Goal: Task Accomplishment & Management: Use online tool/utility

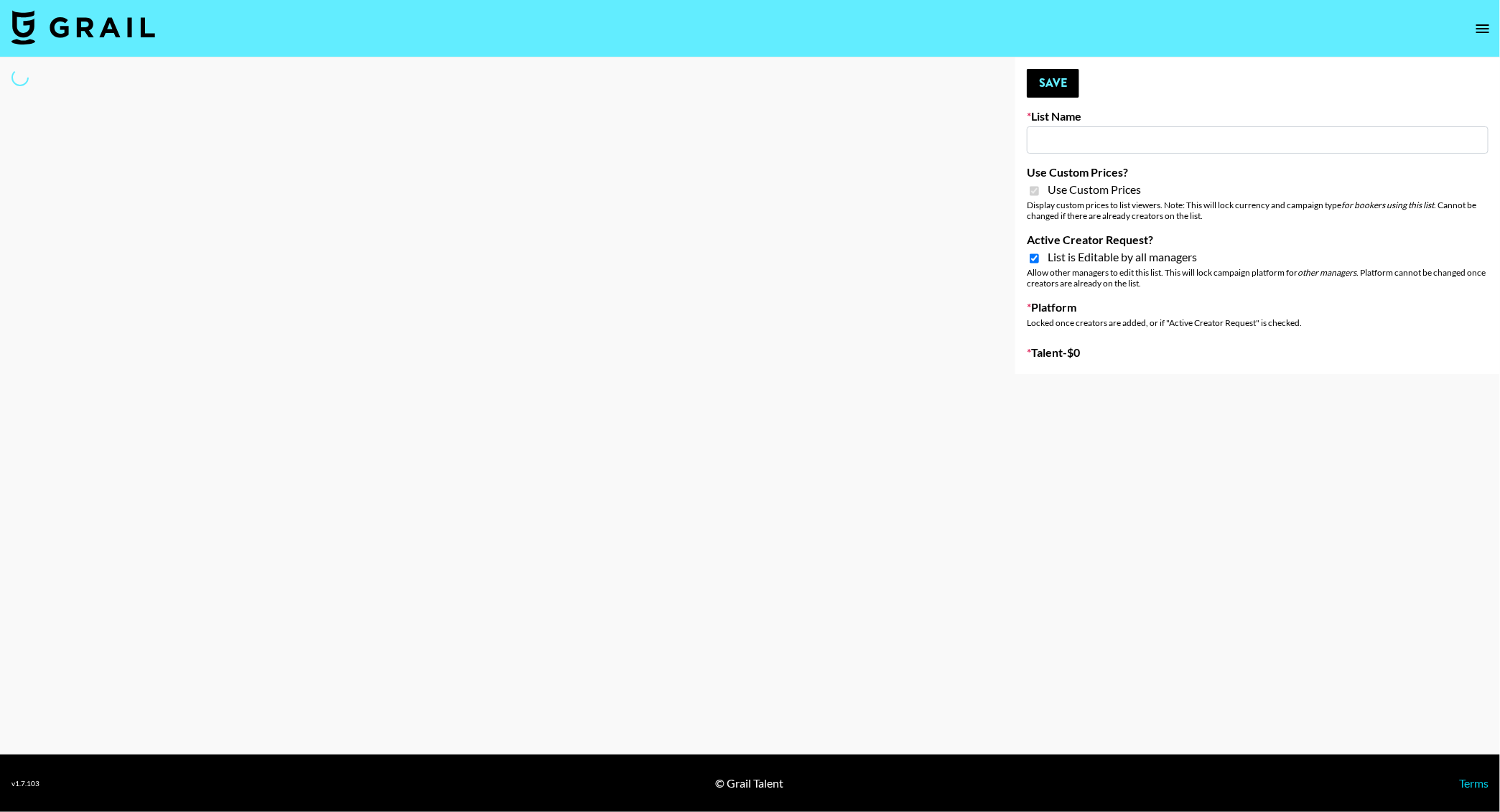
type input "Techno Creators"
checkbox input "true"
select select "Brand"
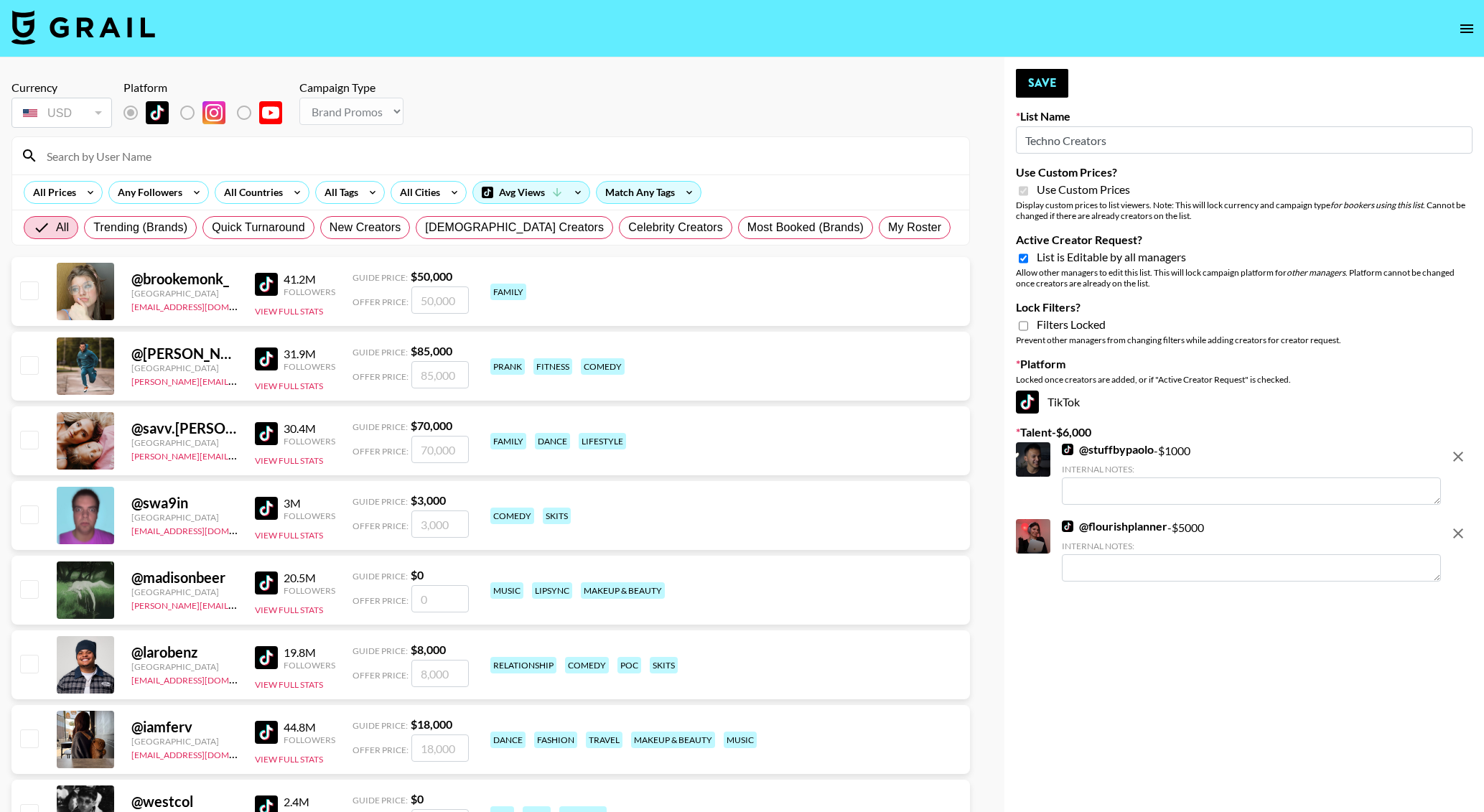
click at [430, 158] on input at bounding box center [499, 156] width 923 height 23
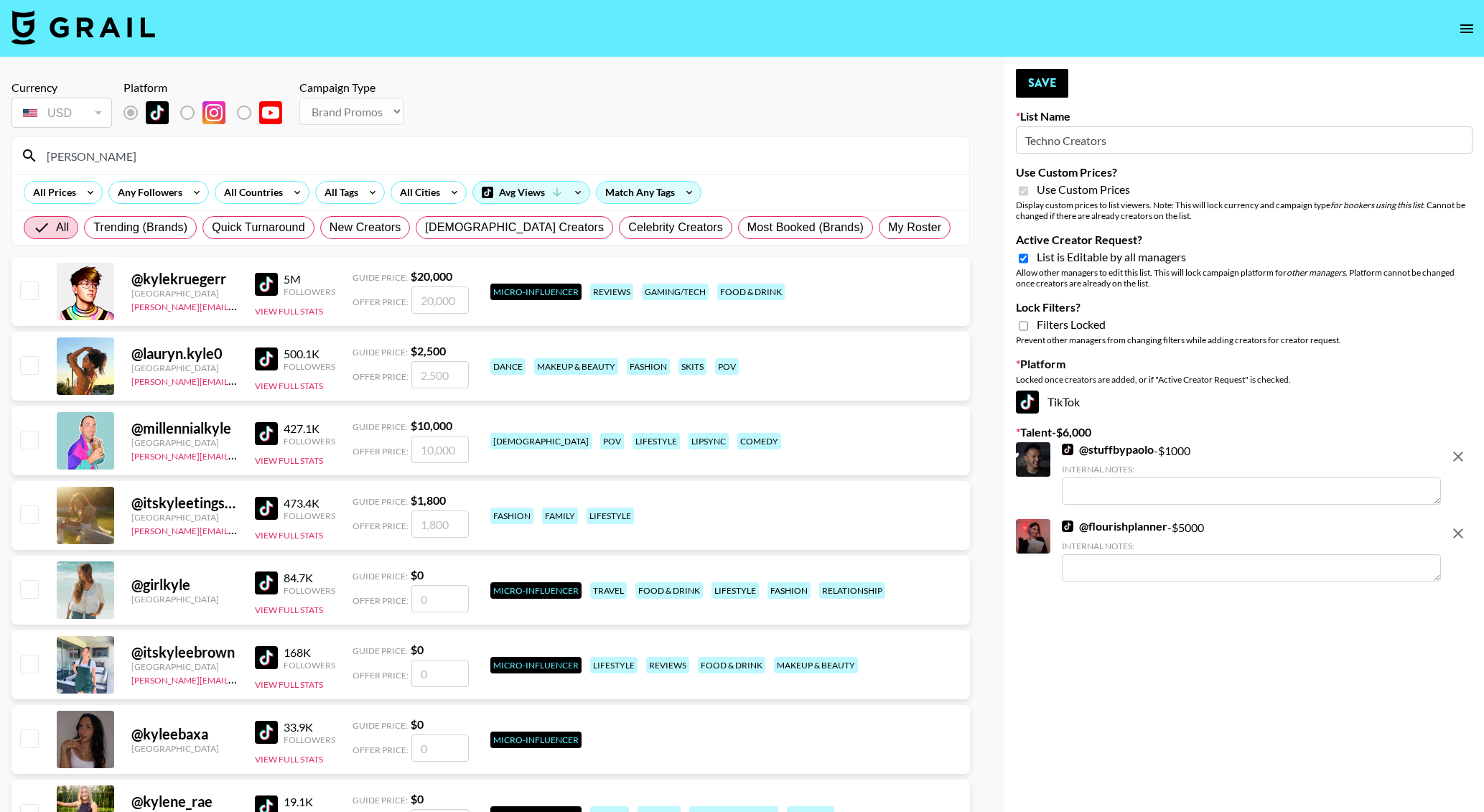
type input "[PERSON_NAME]"
click at [472, 294] on div "@ kylekruegerr [GEOGRAPHIC_DATA] [PERSON_NAME][EMAIL_ADDRESS][DOMAIN_NAME] 5M F…" at bounding box center [491, 291] width 959 height 69
click at [439, 300] on input "number" at bounding box center [440, 300] width 58 height 27
checkbox input "true"
type input "20000"
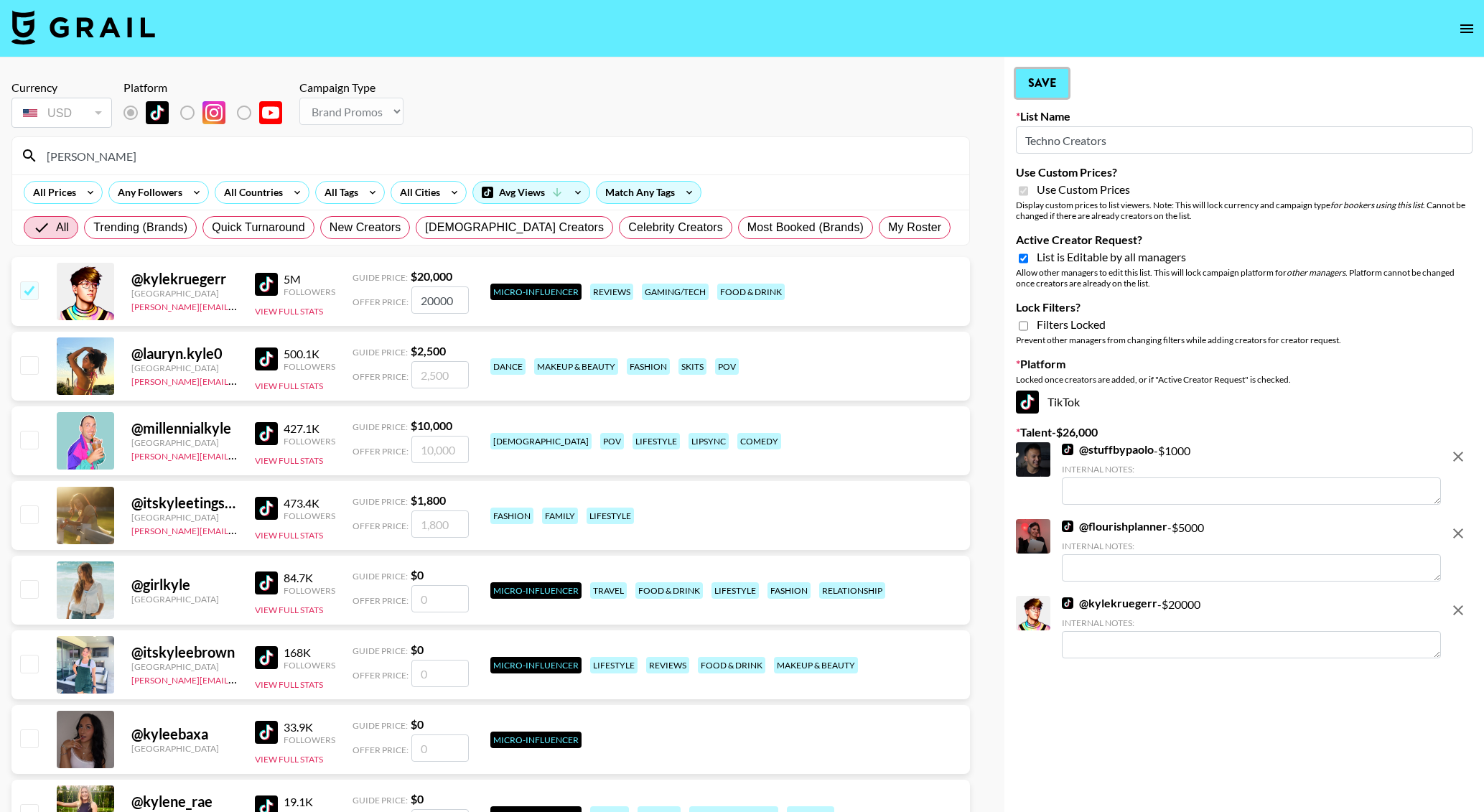
click at [1053, 91] on button "Save" at bounding box center [1042, 83] width 52 height 29
